Goal: Task Accomplishment & Management: Manage account settings

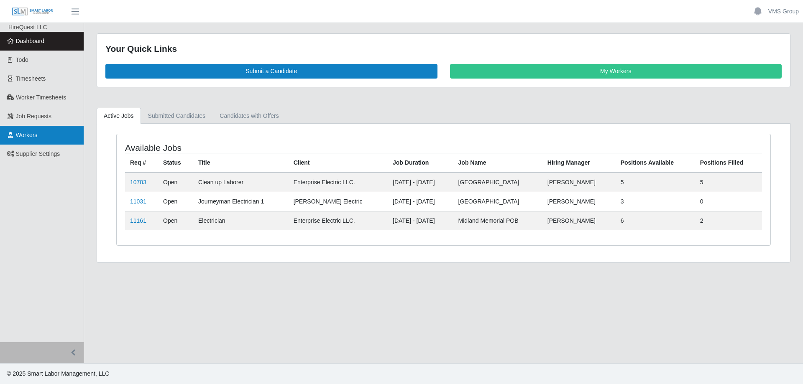
click at [35, 129] on link "Workers" at bounding box center [42, 135] width 84 height 19
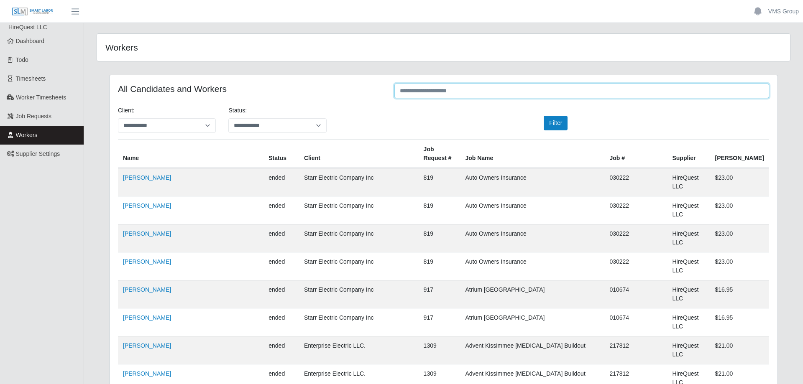
click at [433, 90] on input "text" at bounding box center [582, 91] width 375 height 15
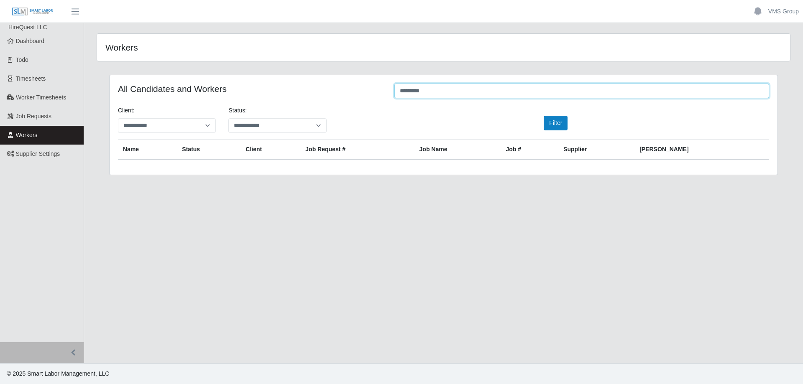
type input "*********"
click at [36, 62] on link "Todo" at bounding box center [42, 60] width 84 height 19
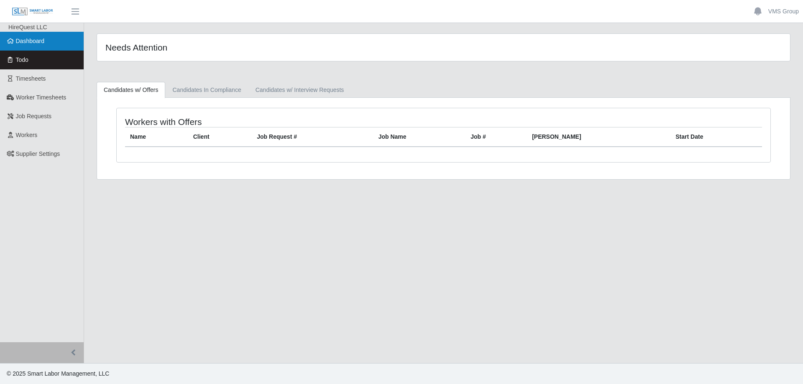
click at [35, 37] on link "Dashboard" at bounding box center [42, 41] width 84 height 19
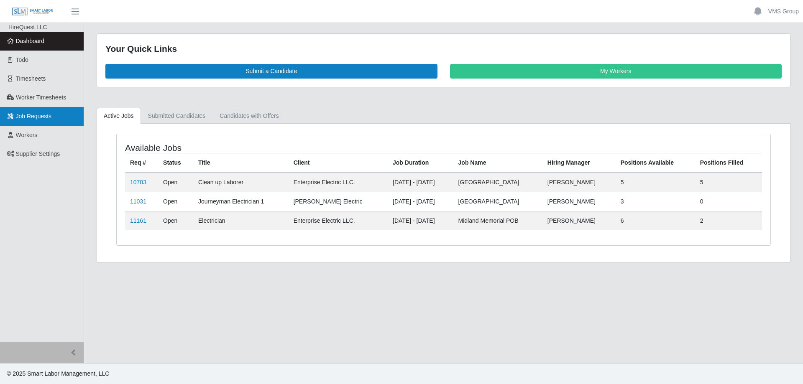
click at [46, 120] on link "Job Requests" at bounding box center [42, 116] width 84 height 19
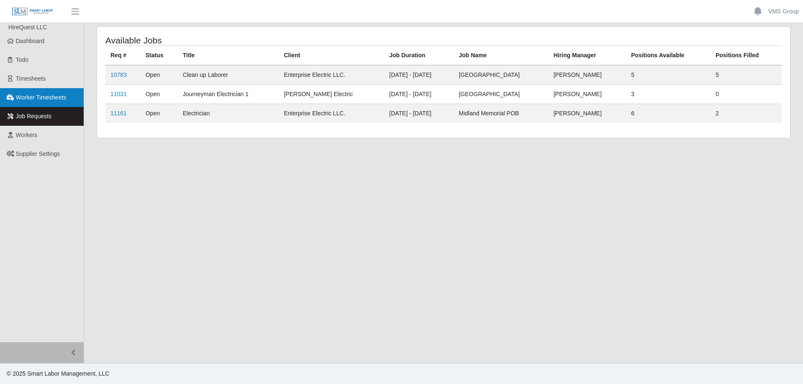
click at [57, 99] on span "Worker Timesheets" at bounding box center [41, 97] width 50 height 7
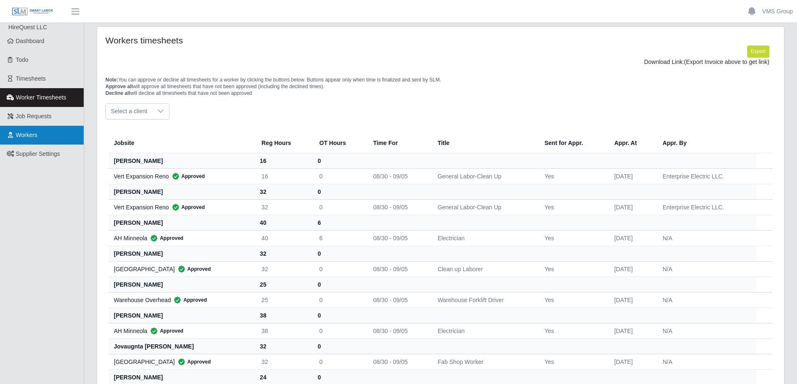
click at [38, 140] on link "Workers" at bounding box center [42, 135] width 84 height 19
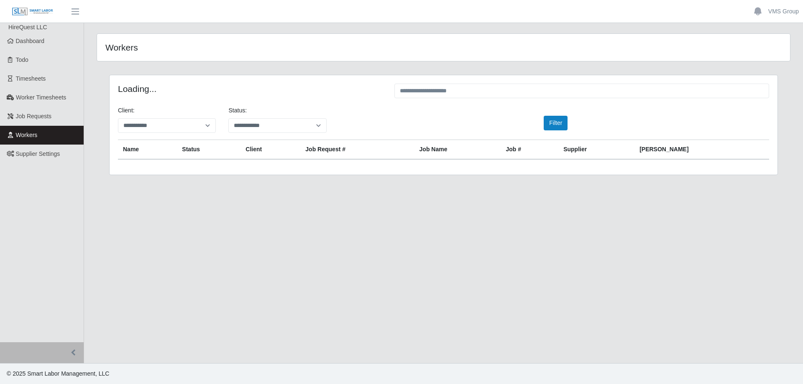
click at [42, 153] on span "Supplier Settings" at bounding box center [38, 154] width 44 height 7
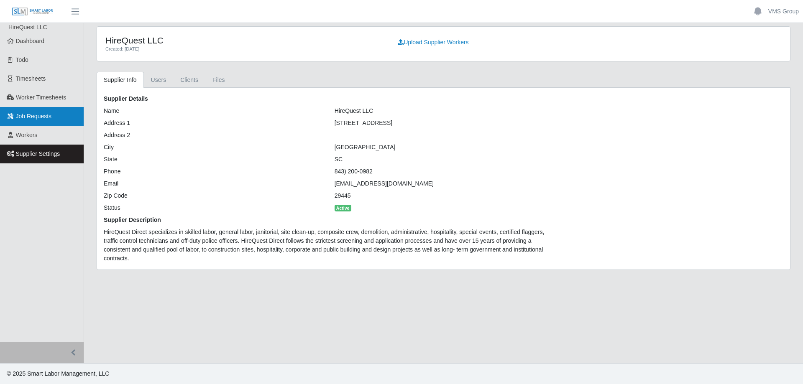
click at [36, 118] on span "Job Requests" at bounding box center [34, 116] width 36 height 7
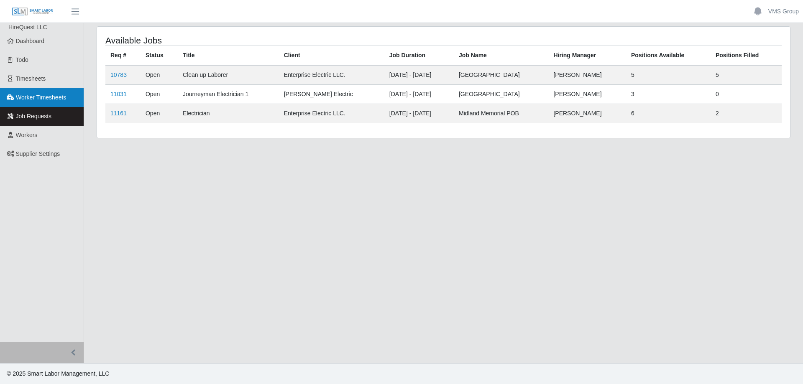
click at [41, 99] on span "Worker Timesheets" at bounding box center [41, 97] width 50 height 7
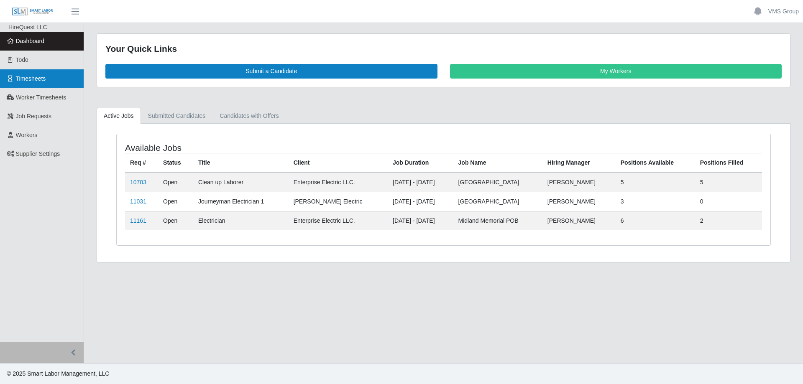
click at [53, 76] on link "Timesheets" at bounding box center [42, 78] width 84 height 19
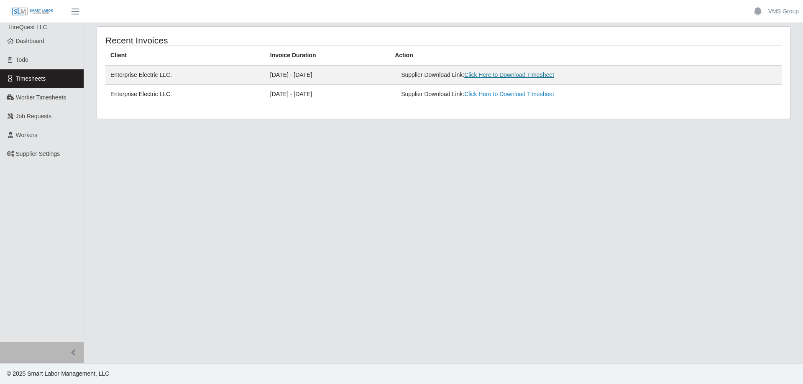
click at [516, 74] on link "Click Here to Download Timesheet" at bounding box center [509, 75] width 90 height 7
click at [30, 138] on span "Workers" at bounding box center [27, 135] width 22 height 7
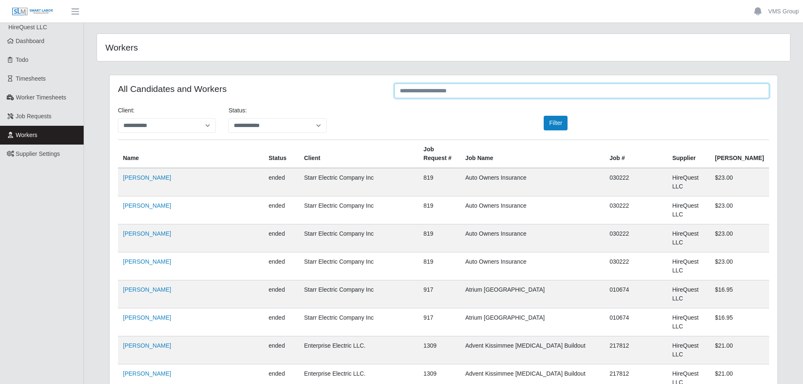
click at [424, 90] on input "text" at bounding box center [582, 91] width 375 height 15
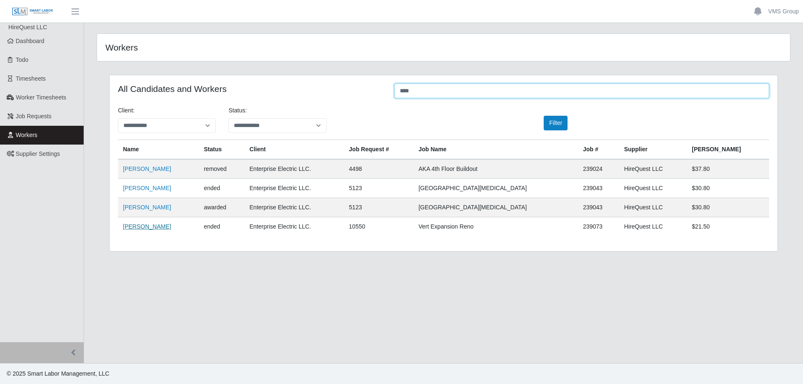
type input "****"
click at [146, 225] on link "Antashail Jennings" at bounding box center [147, 226] width 48 height 7
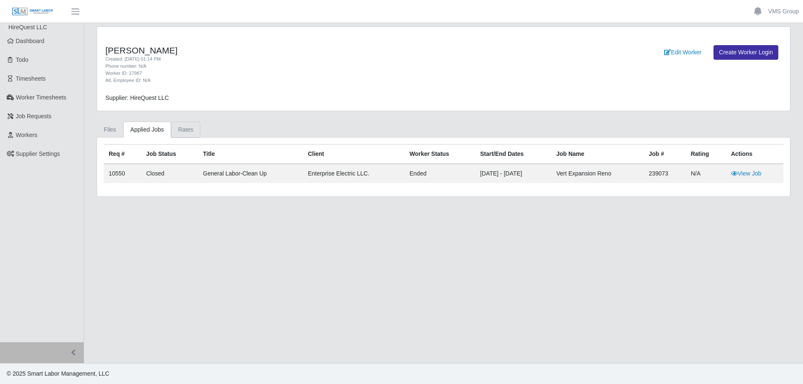
click at [182, 129] on link "Rates" at bounding box center [186, 130] width 30 height 16
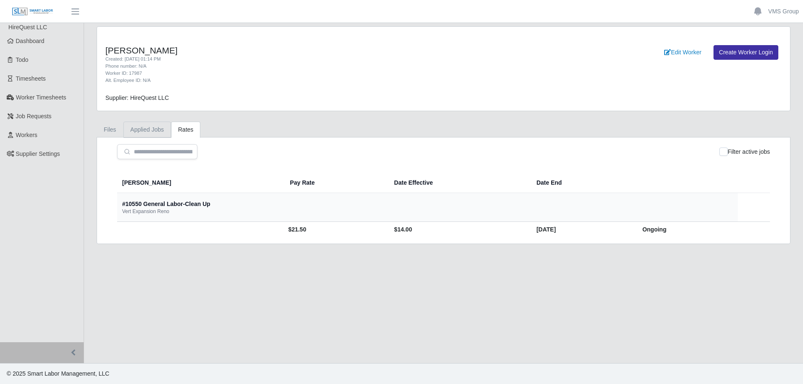
click at [146, 128] on link "Applied Jobs" at bounding box center [147, 130] width 48 height 16
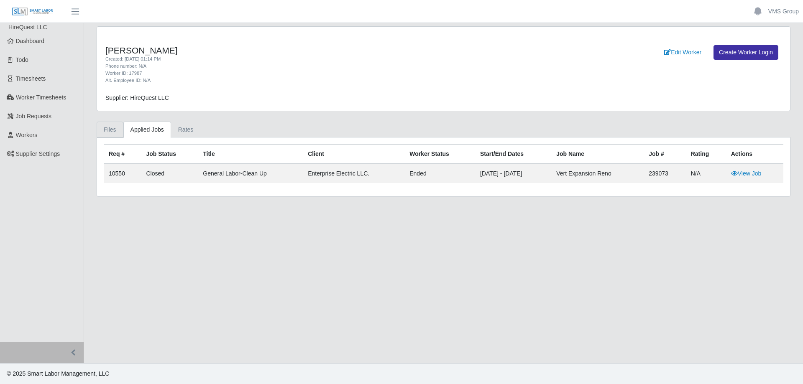
click at [106, 129] on link "Files" at bounding box center [110, 130] width 27 height 16
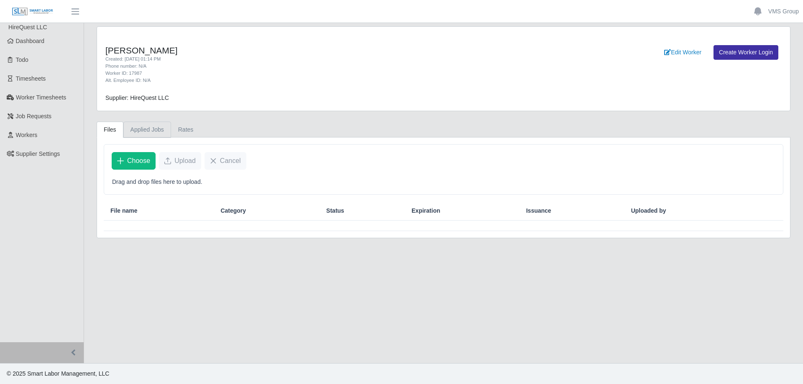
click at [144, 132] on link "Applied Jobs" at bounding box center [147, 130] width 48 height 16
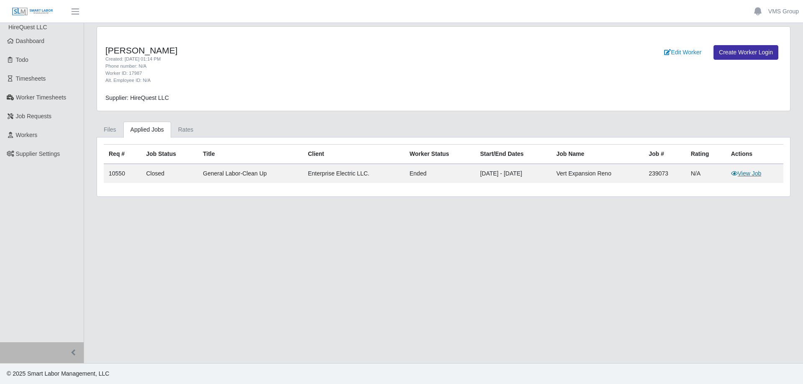
click at [748, 173] on link "View Job" at bounding box center [746, 173] width 31 height 7
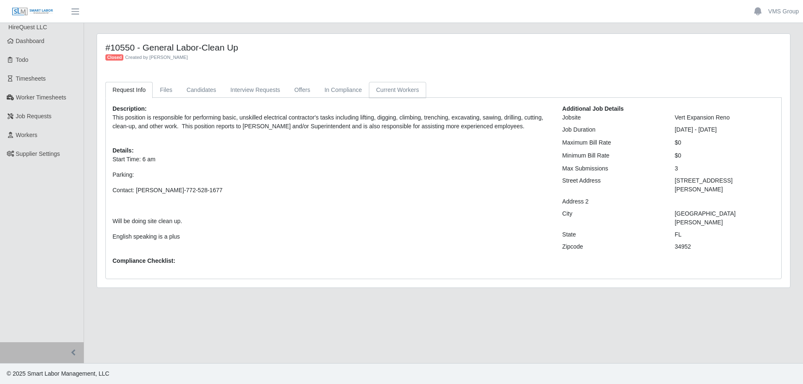
click at [392, 92] on link "Current Workers" at bounding box center [397, 90] width 57 height 16
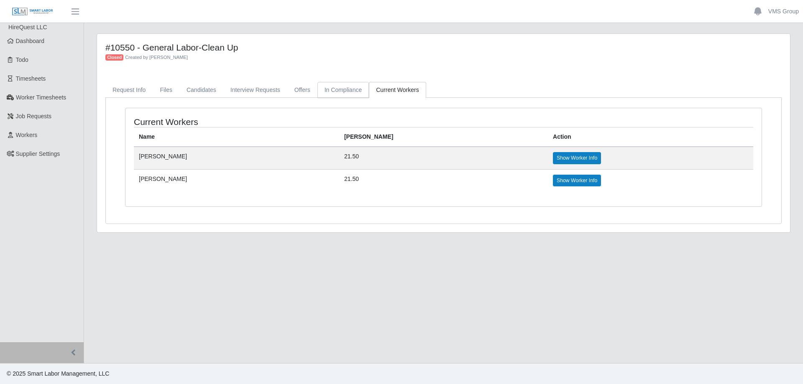
click at [348, 92] on link "In Compliance" at bounding box center [344, 90] width 52 height 16
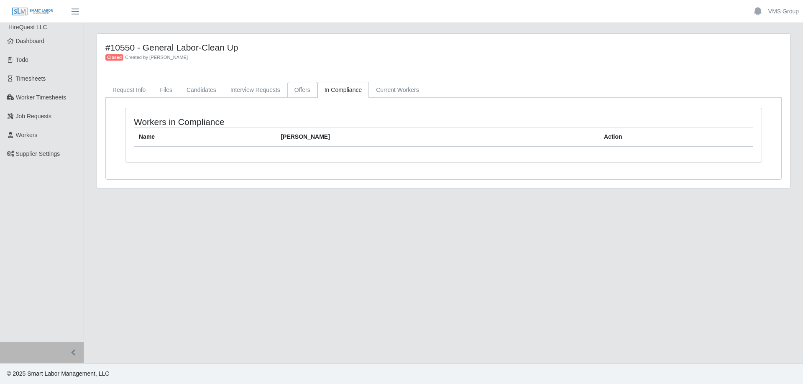
click at [287, 88] on link "Offers" at bounding box center [302, 90] width 30 height 16
click at [251, 88] on link "Interview Requests" at bounding box center [255, 90] width 64 height 16
click at [207, 90] on link "Candidates" at bounding box center [201, 90] width 44 height 16
click at [156, 89] on link "Files" at bounding box center [166, 90] width 27 height 16
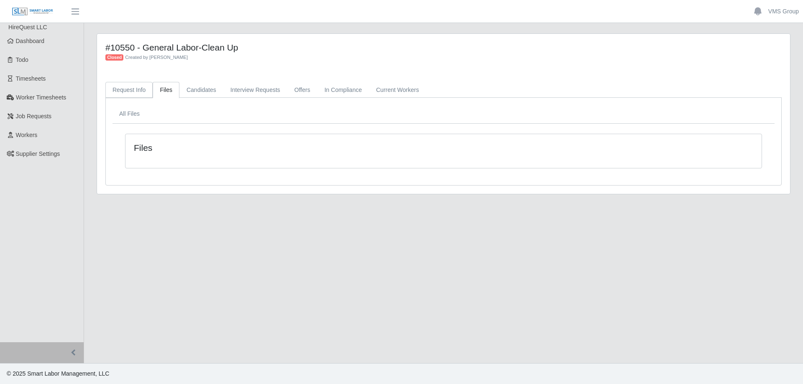
click at [111, 92] on link "Request Info" at bounding box center [128, 90] width 47 height 16
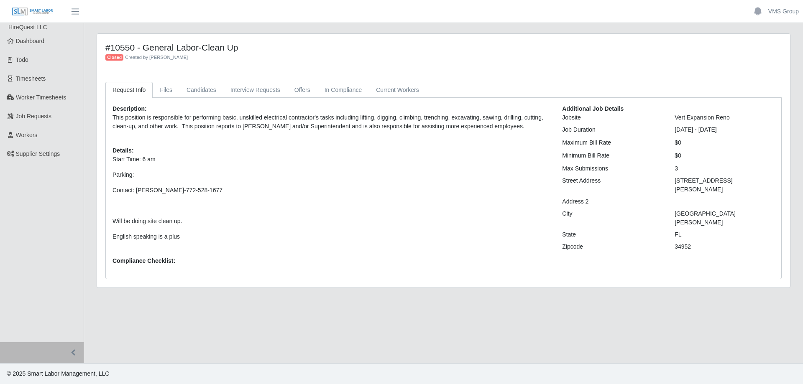
drag, startPoint x: 339, startPoint y: 322, endPoint x: 344, endPoint y: 320, distance: 5.4
click at [340, 321] on main "#10550 - General Labor-Clean Up Closed Created by [PERSON_NAME] Request Info Fi…" at bounding box center [443, 193] width 719 height 341
